Goal: Information Seeking & Learning: Learn about a topic

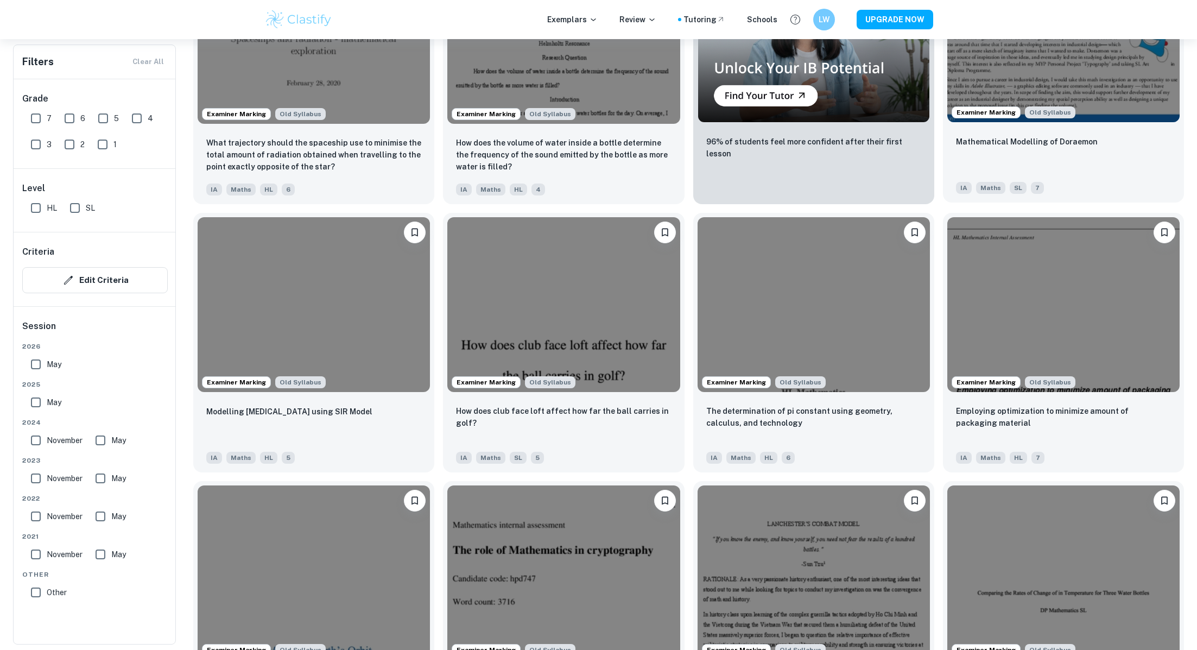
scroll to position [708, 0]
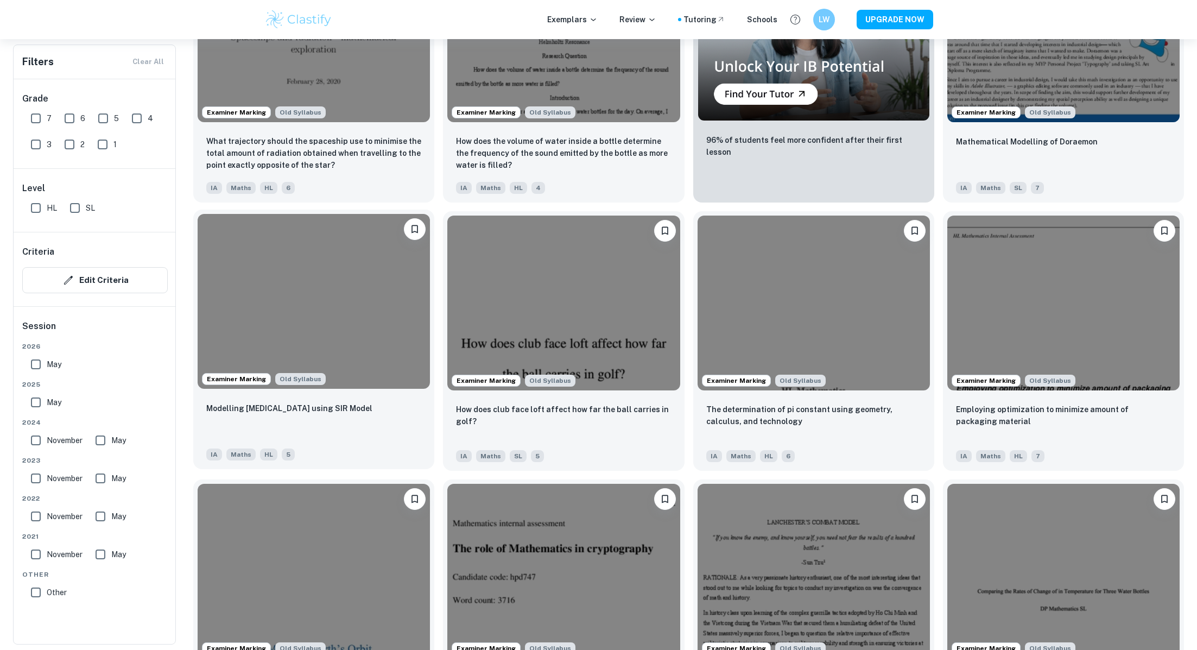
click at [338, 281] on img at bounding box center [314, 301] width 232 height 174
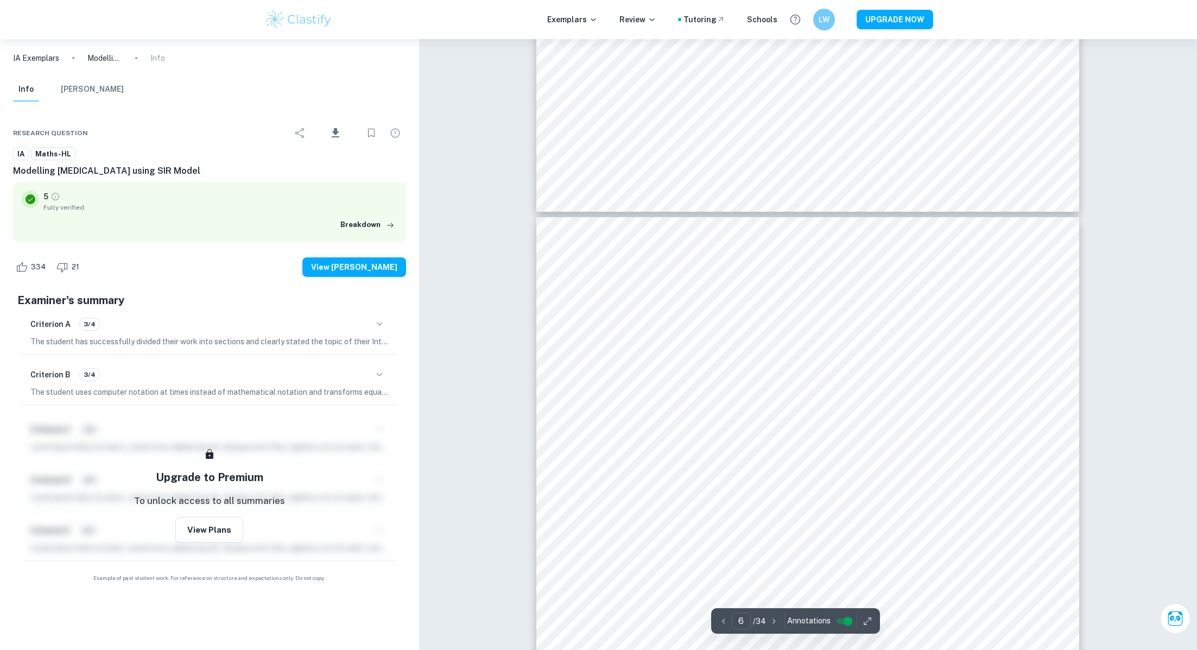
scroll to position [3674, 0]
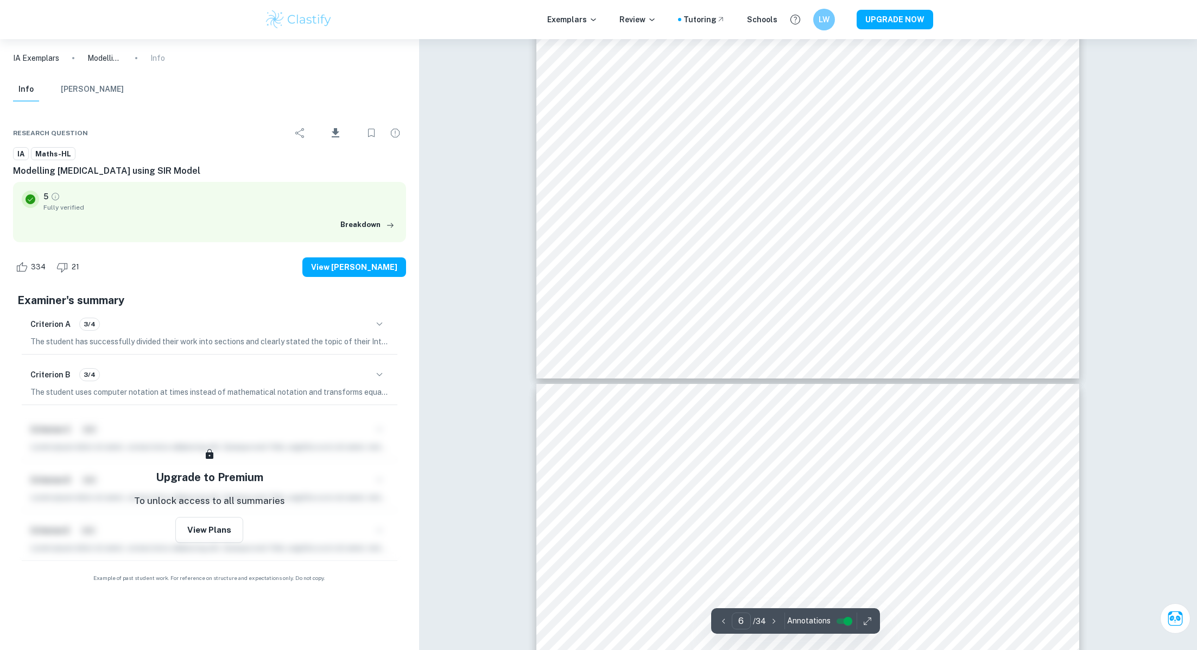
type input "7"
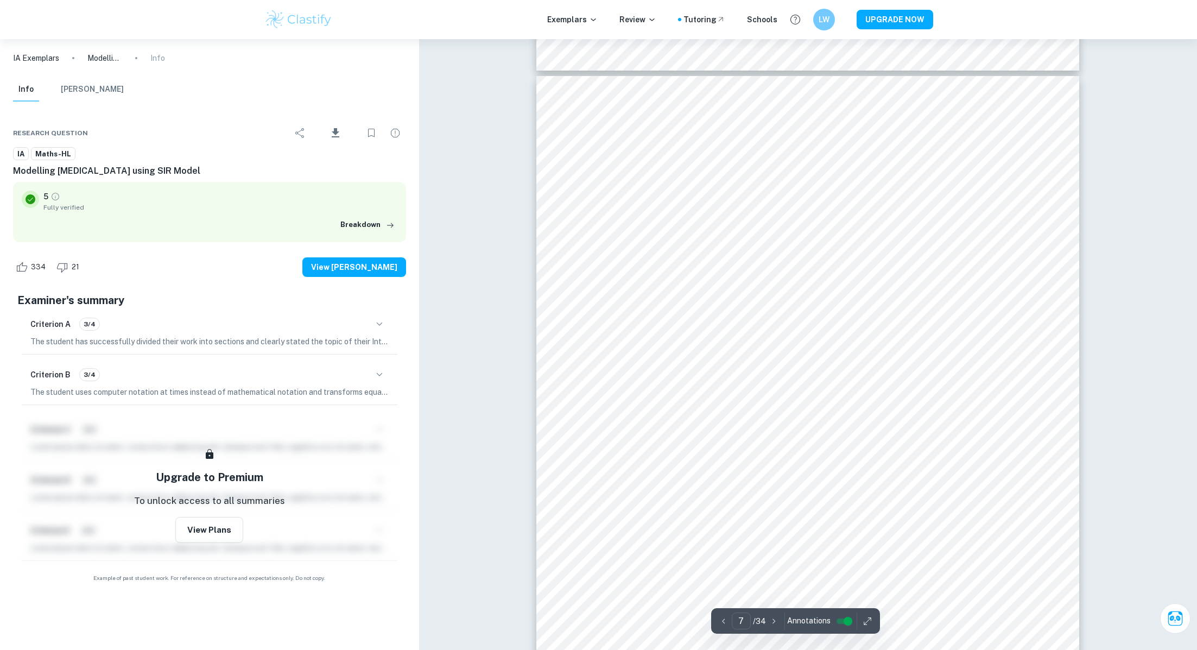
scroll to position [4394, 0]
